Goal: Transaction & Acquisition: Purchase product/service

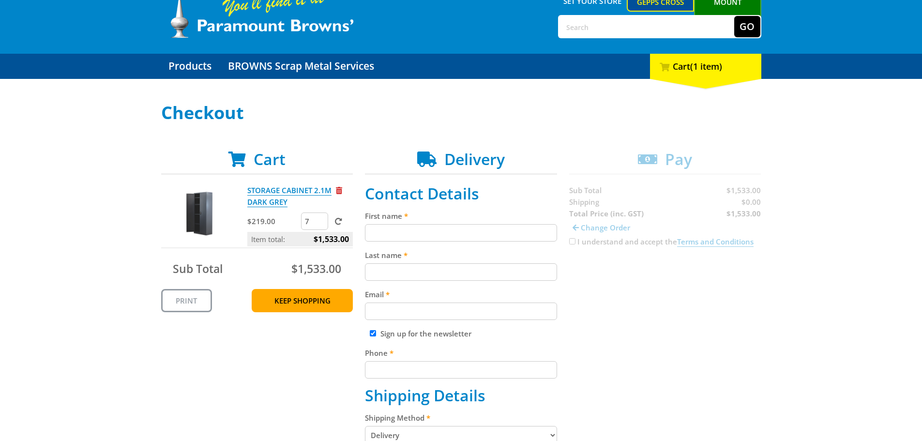
scroll to position [97, 0]
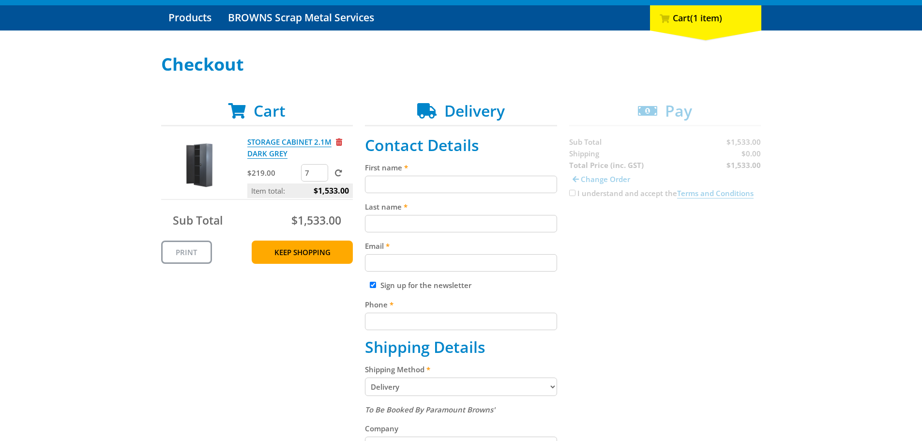
click at [401, 184] on input "First name" at bounding box center [461, 184] width 192 height 17
type input "Michael"
type input "Carbone"
type input "mcarbone@ahtgroup.com.au"
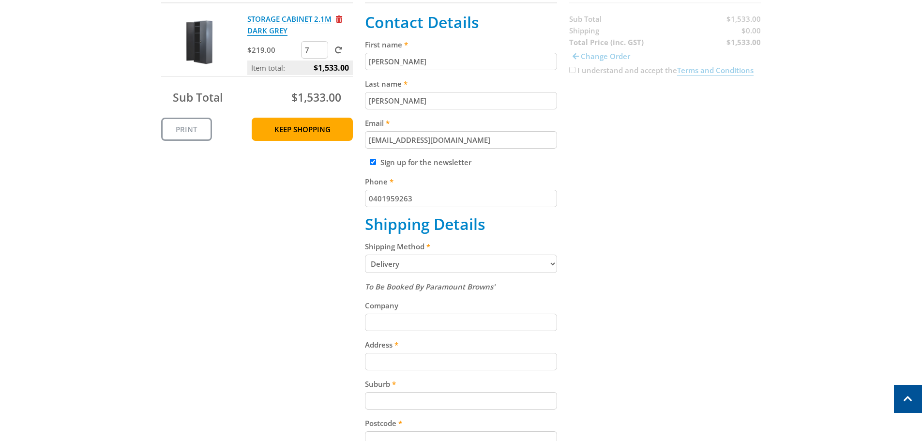
scroll to position [242, 0]
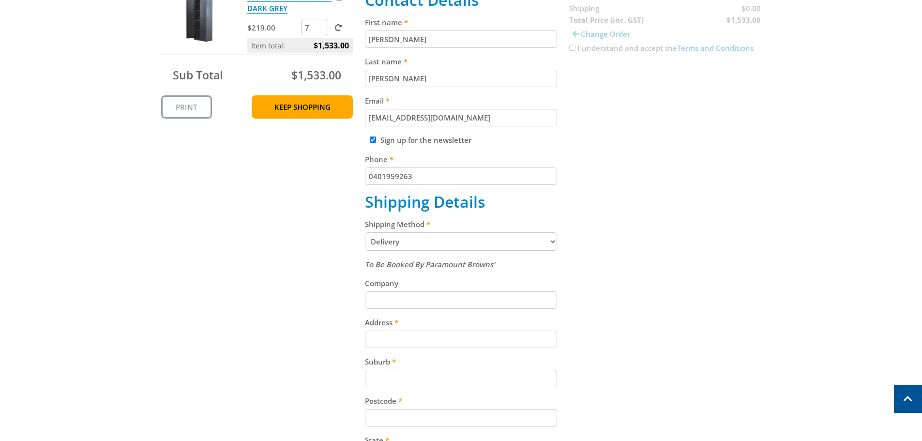
type input "0401959263"
click at [486, 240] on select "Pickup from Gepps Cross Delivery" at bounding box center [461, 241] width 192 height 18
click at [511, 240] on select "Pickup from Gepps Cross Delivery" at bounding box center [461, 241] width 192 height 18
select select "Pickup"
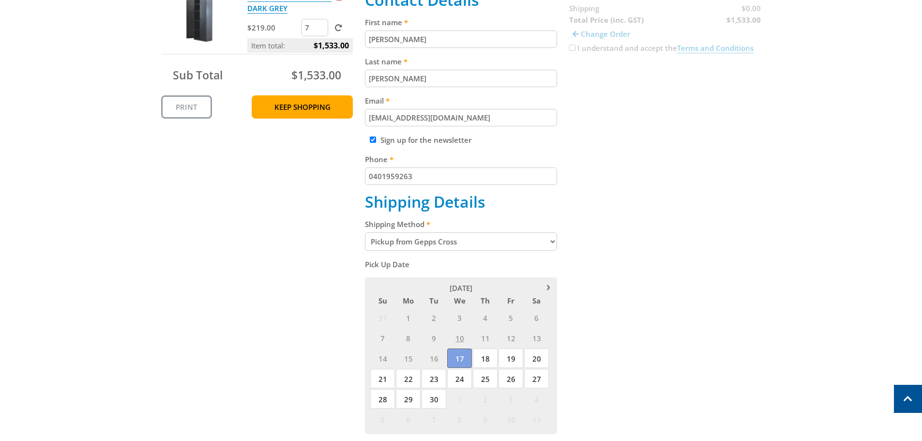
click at [464, 356] on span "17" at bounding box center [459, 358] width 25 height 19
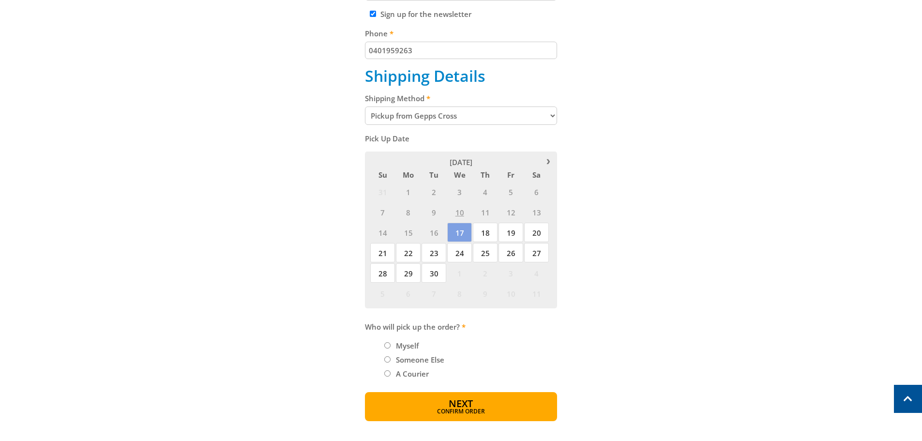
scroll to position [387, 0]
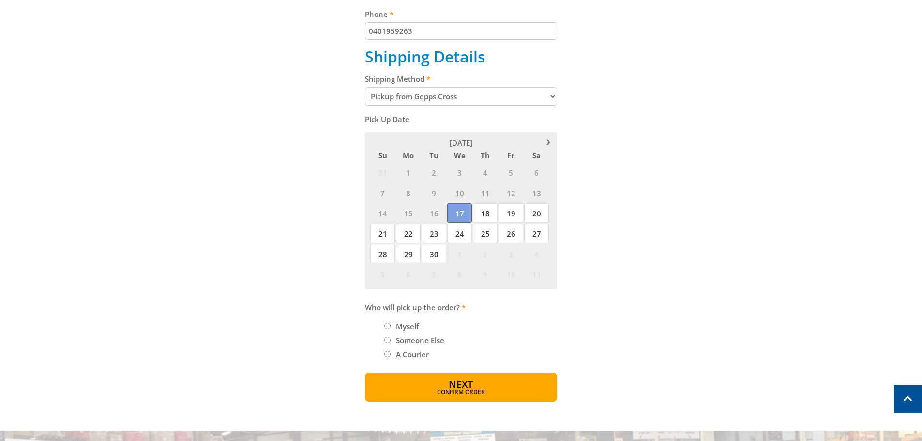
click at [456, 210] on span "17" at bounding box center [459, 212] width 25 height 19
click at [702, 211] on div "Cart STORAGE CABINET 2.1M DARK GREY $219.00 7 Item total: $1,533.00 Sub Total $…" at bounding box center [461, 106] width 600 height 591
click at [388, 342] on input "Someone Else" at bounding box center [387, 340] width 6 height 6
radio input "true"
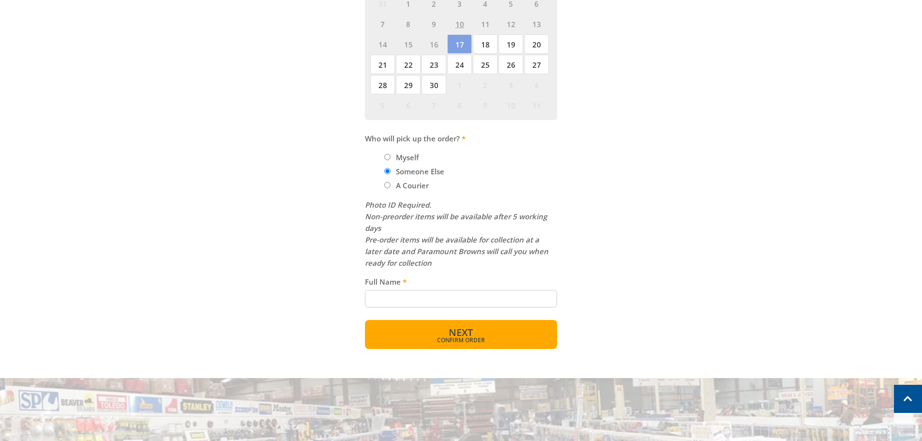
scroll to position [581, 0]
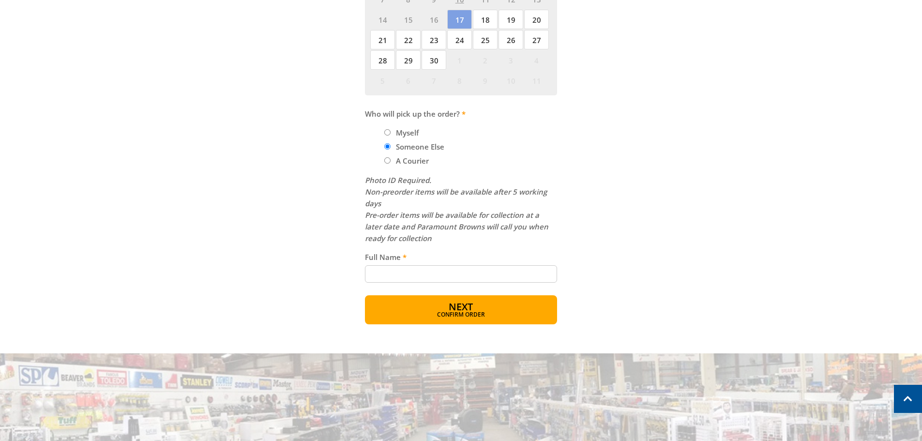
click at [441, 276] on input "Full Name" at bounding box center [461, 273] width 192 height 17
type input "Aidan Coleman"
click at [468, 307] on span "Next" at bounding box center [461, 307] width 24 height 13
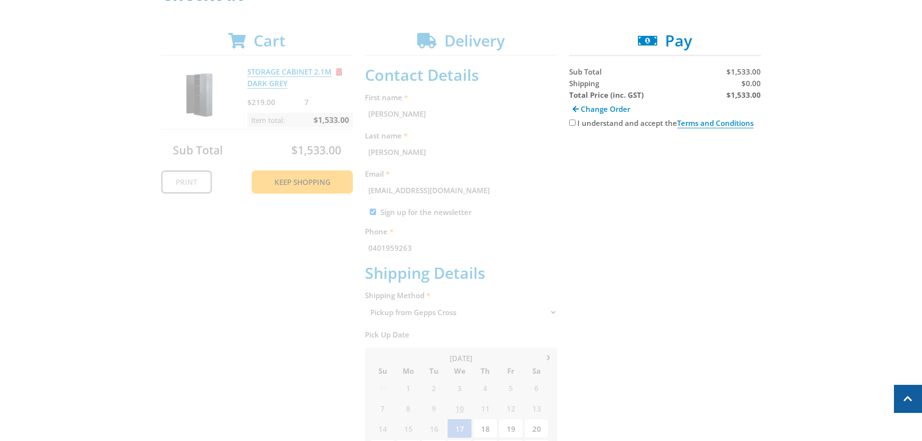
scroll to position [0, 0]
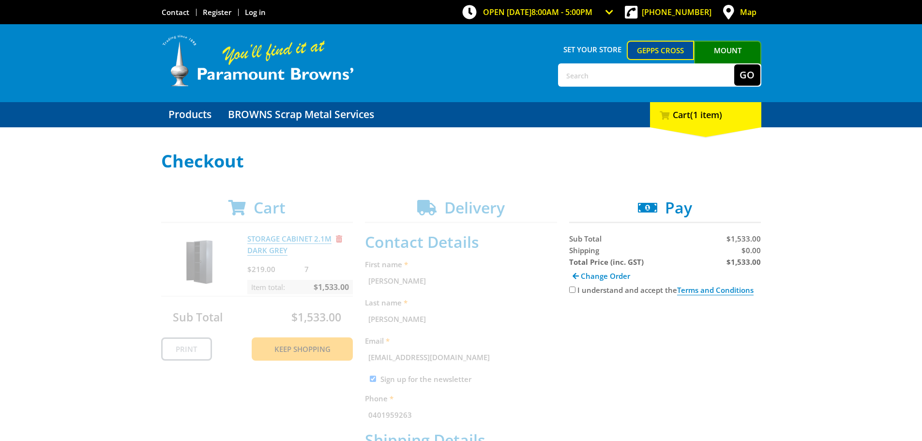
click at [573, 289] on input "I understand and accept the Terms and Conditions" at bounding box center [572, 290] width 6 height 6
checkbox input "true"
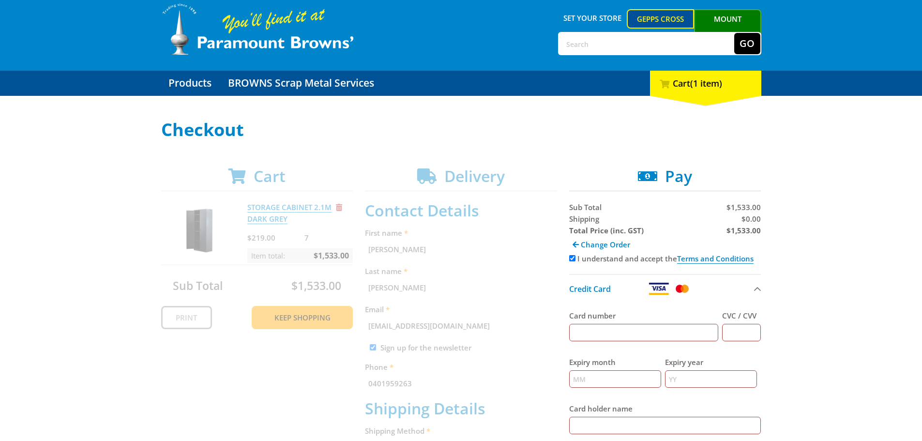
scroll to position [48, 0]
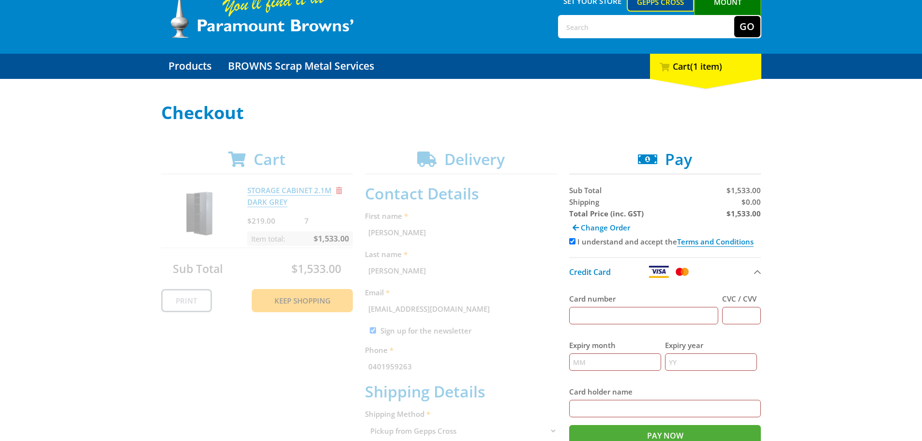
click at [657, 312] on input "Card number" at bounding box center [644, 315] width 150 height 17
type input "4564807017662691"
type input "003"
type input "09"
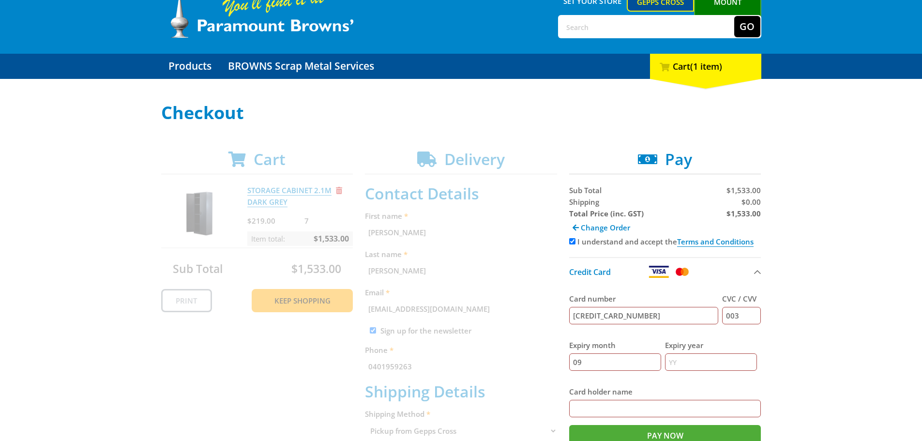
type input "27"
type input "Michael Carbone"
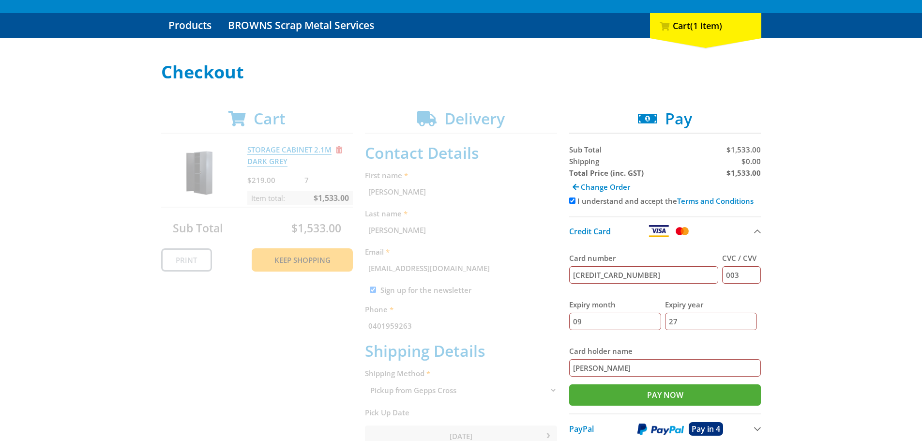
scroll to position [145, 0]
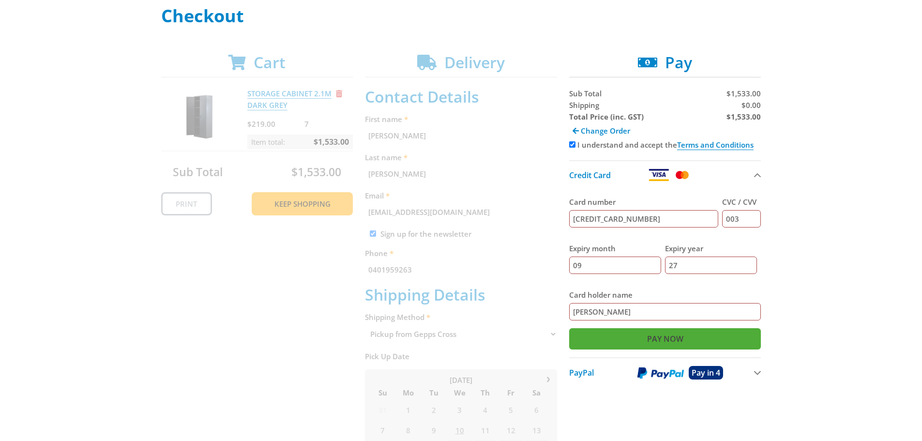
click at [641, 341] on input "Pay Now" at bounding box center [665, 338] width 192 height 21
type input "Paying..."
